Goal: Task Accomplishment & Management: Complete application form

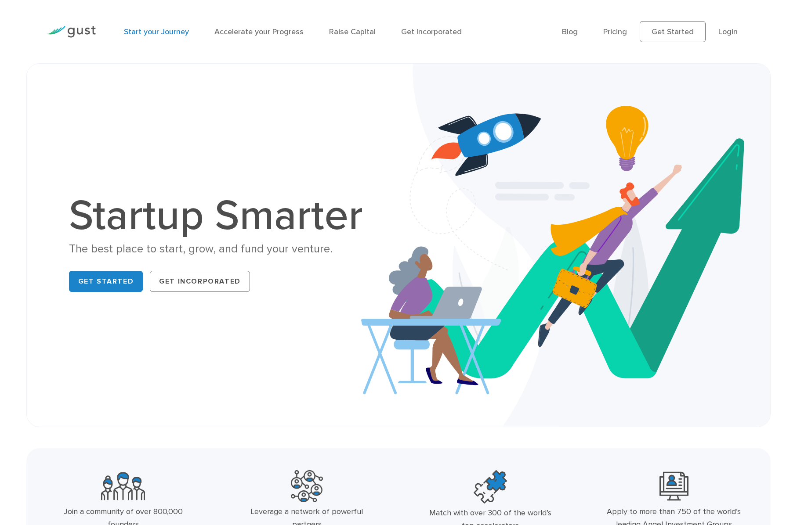
click at [157, 36] on link "Start your Journey" at bounding box center [156, 31] width 65 height 9
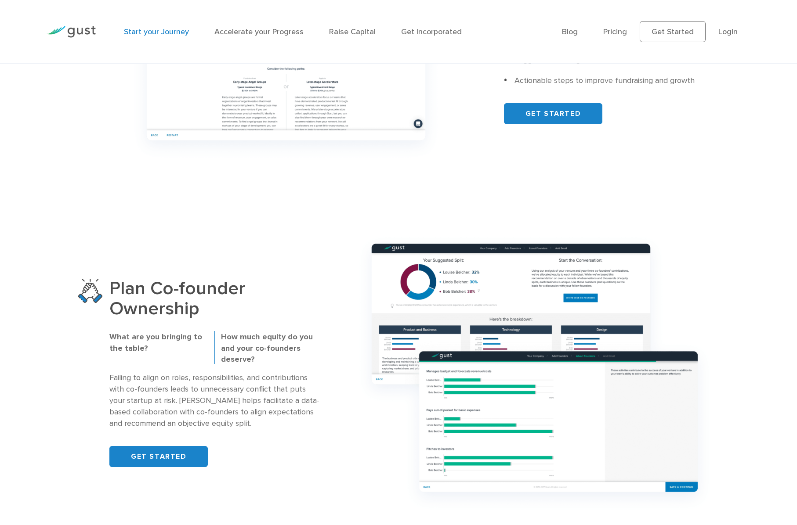
scroll to position [659, 0]
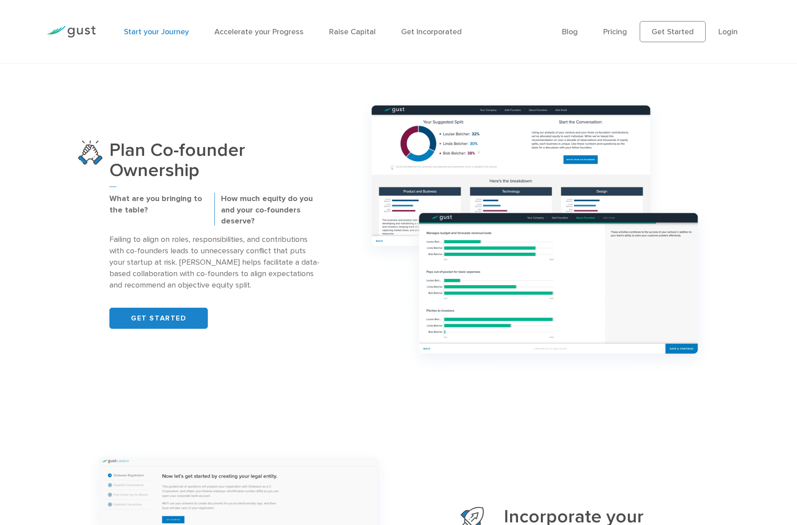
click at [447, 149] on img at bounding box center [534, 235] width 368 height 290
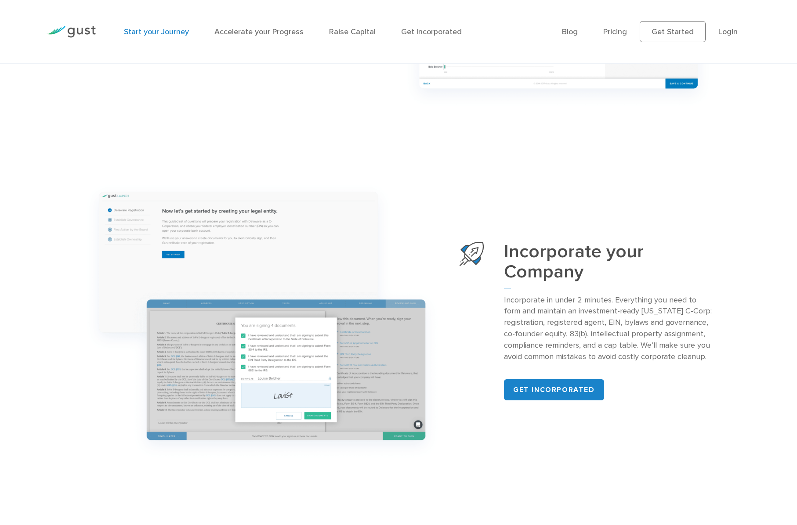
scroll to position [1010, 0]
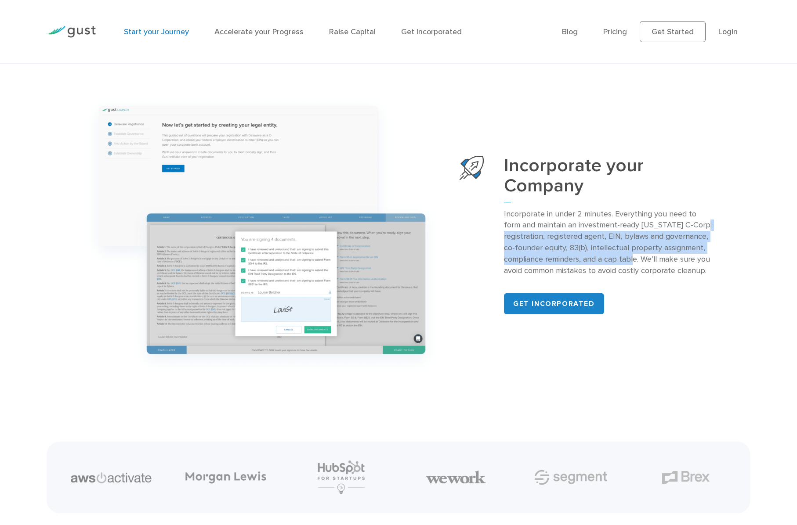
drag, startPoint x: 504, startPoint y: 238, endPoint x: 639, endPoint y: 260, distance: 137.4
click at [639, 260] on p "Incorporate in under 2 minutes. Everything you need to form and maintain an inv…" at bounding box center [609, 243] width 210 height 68
copy p "registration, registered agent, EIN, bylaws and governance, co-founder equity, …"
click at [348, 272] on img at bounding box center [262, 235] width 368 height 290
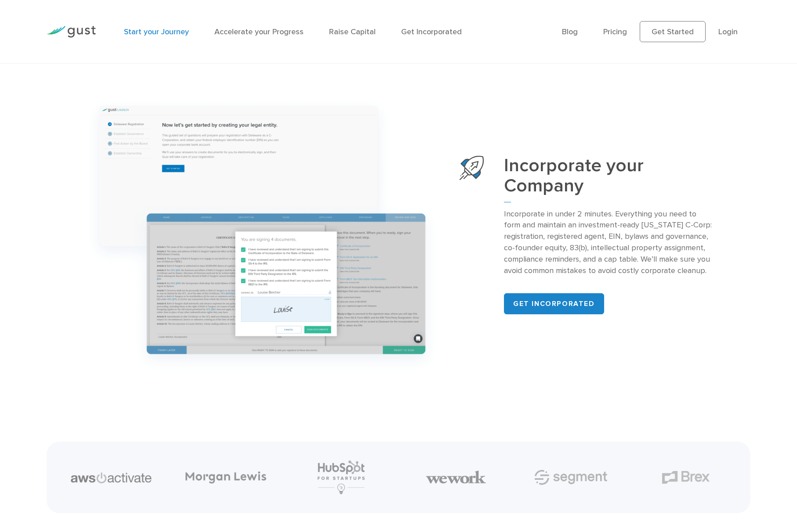
click at [650, 353] on div "Incorporate your Company Incorporate in under 2 minutes. Everything you need to…" at bounding box center [398, 235] width 653 height 290
